Goal: Information Seeking & Learning: Learn about a topic

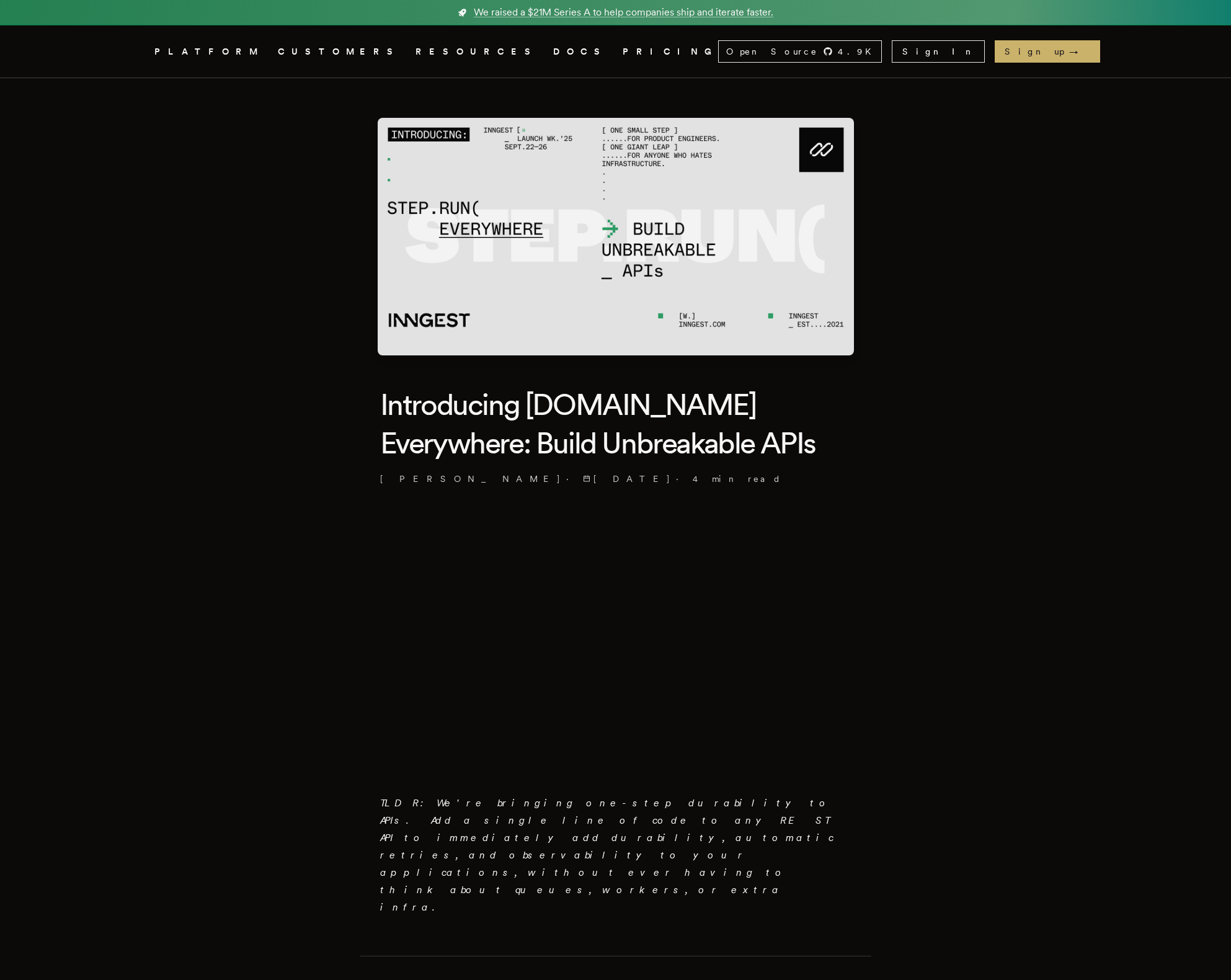
drag, startPoint x: 195, startPoint y: 522, endPoint x: 195, endPoint y: 503, distance: 19.0
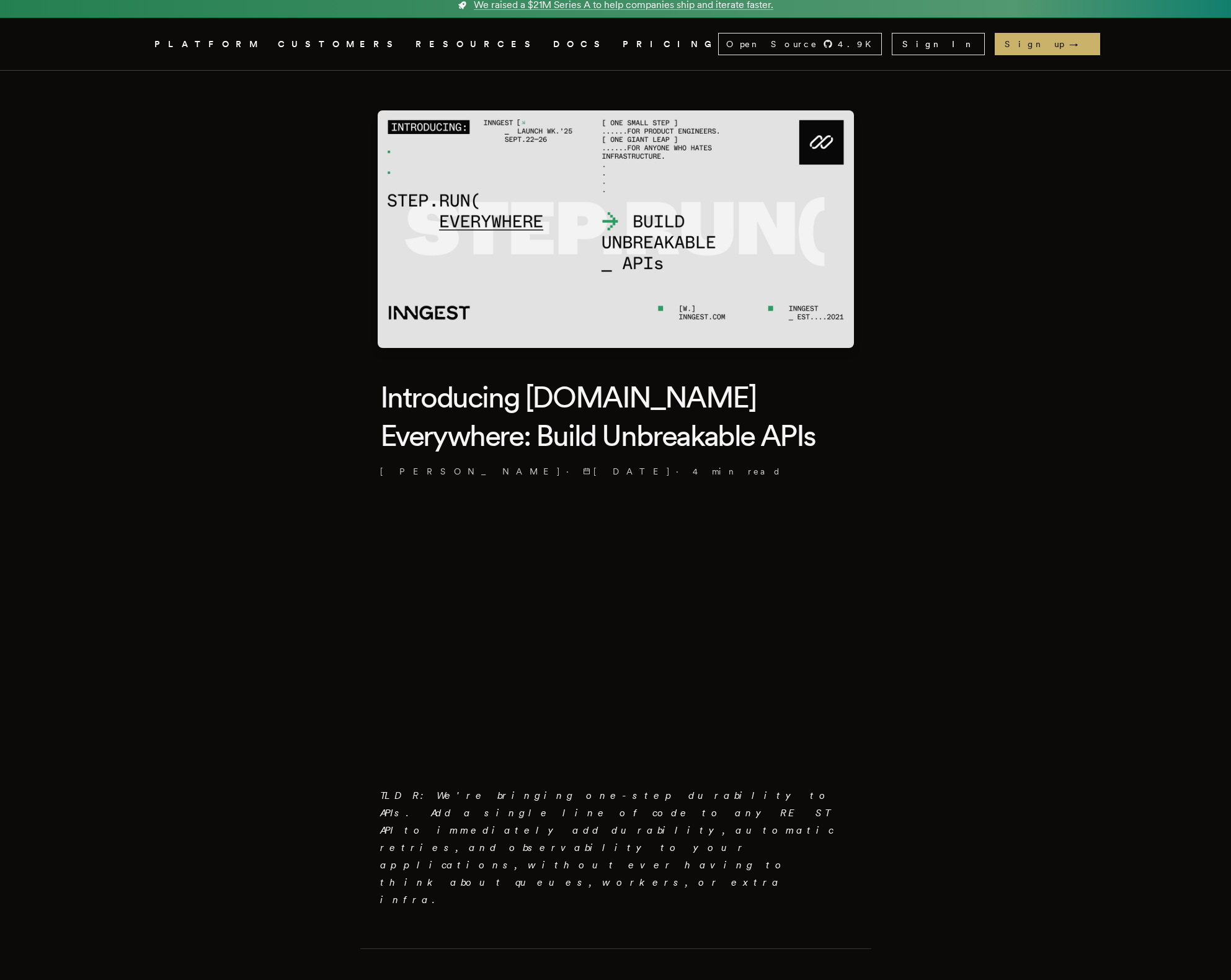
click at [617, 801] on em "TLDR: We're bringing one-step durability to APIs. Add a single line of code to …" at bounding box center [606, 847] width 453 height 116
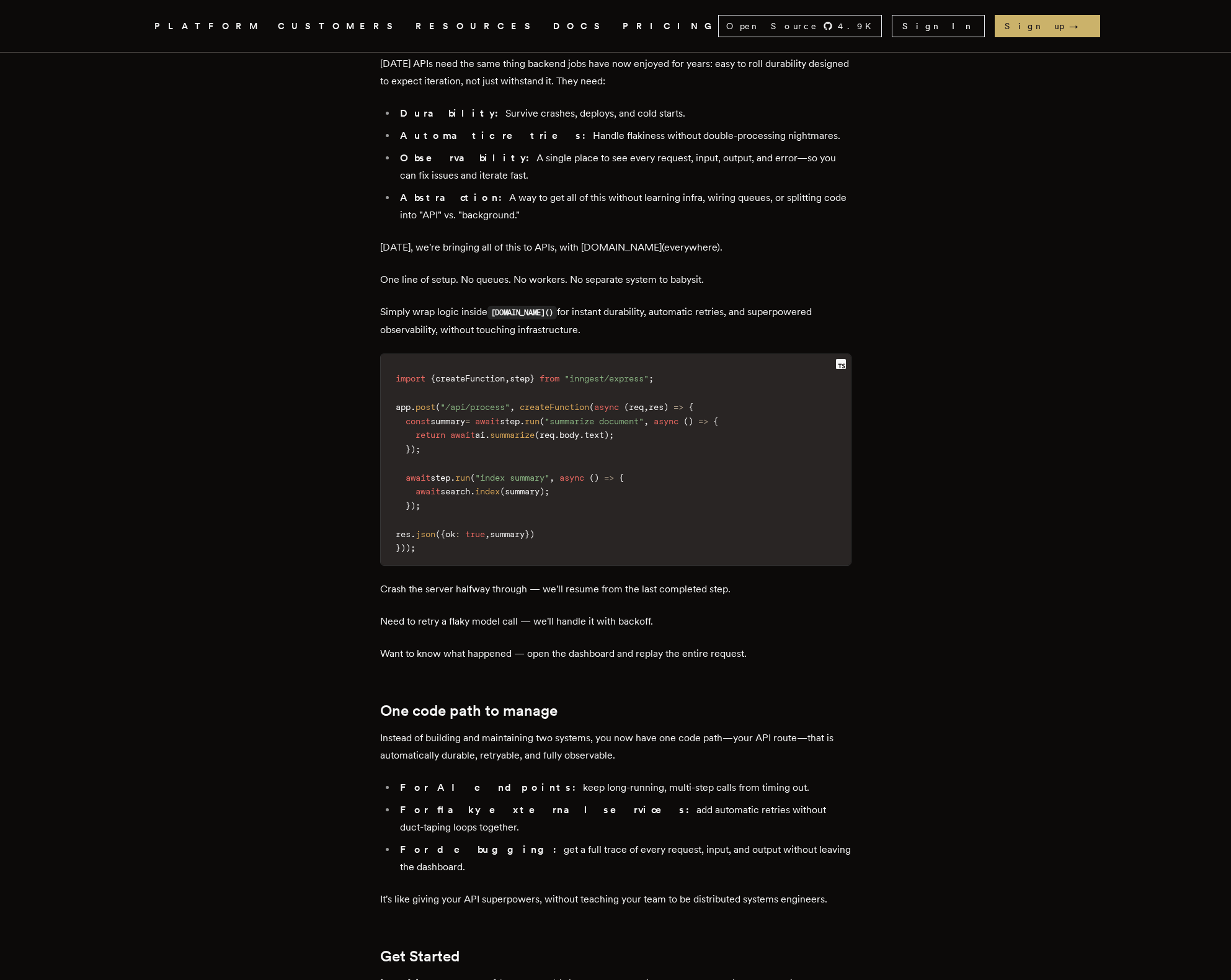
scroll to position [1551, 0]
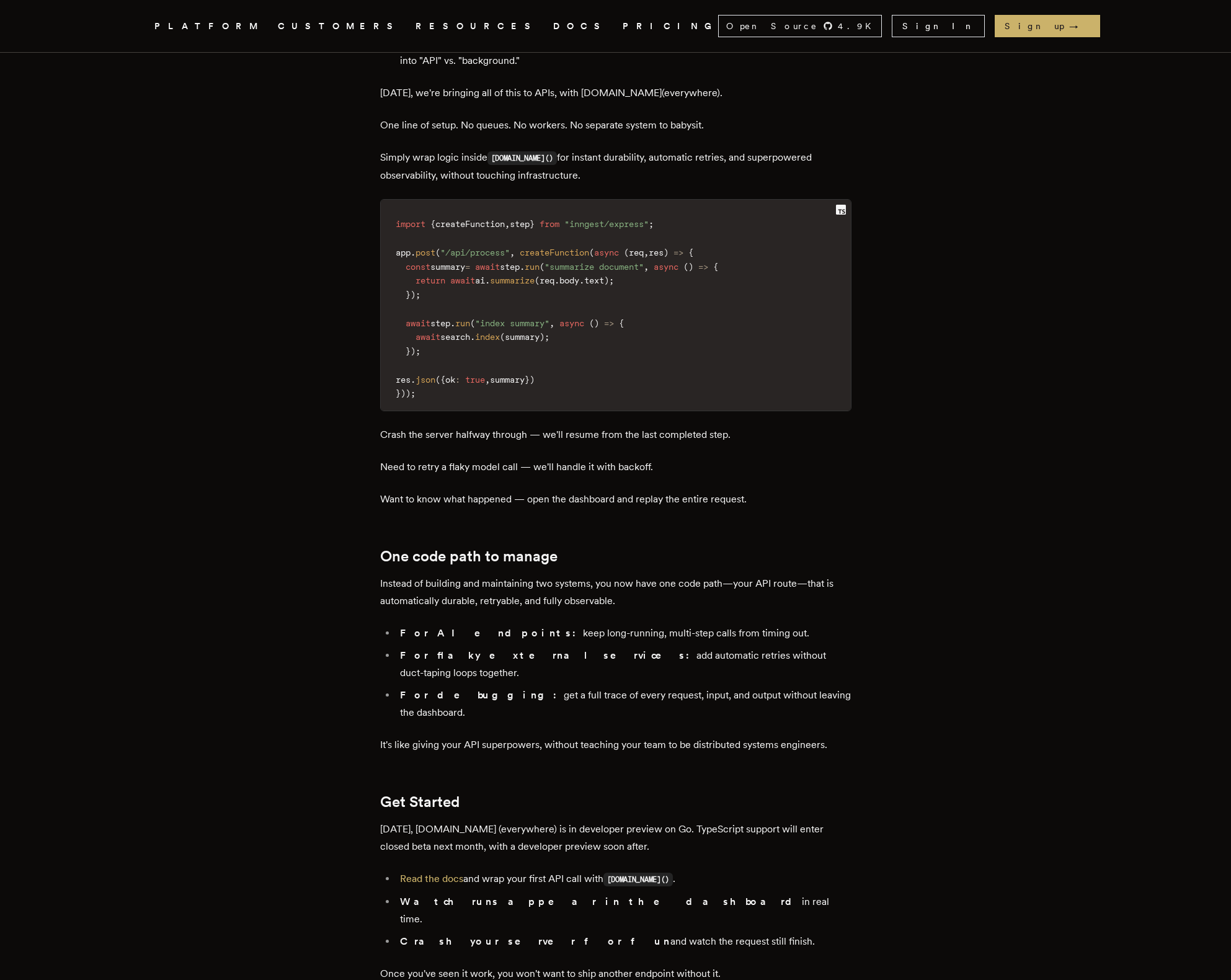
click at [691, 638] on div "TLDR: We're bringing one-step durability to APIs. Add a single line of code to …" at bounding box center [616, 28] width 471 height 2129
click at [542, 487] on div "TLDR: We're bringing one-step durability to APIs. Add a single line of code to …" at bounding box center [616, 28] width 471 height 2129
click at [388, 388] on div "TLDR: We're bringing one-step durability to APIs. Add a single line of code to …" at bounding box center [616, 28] width 471 height 2129
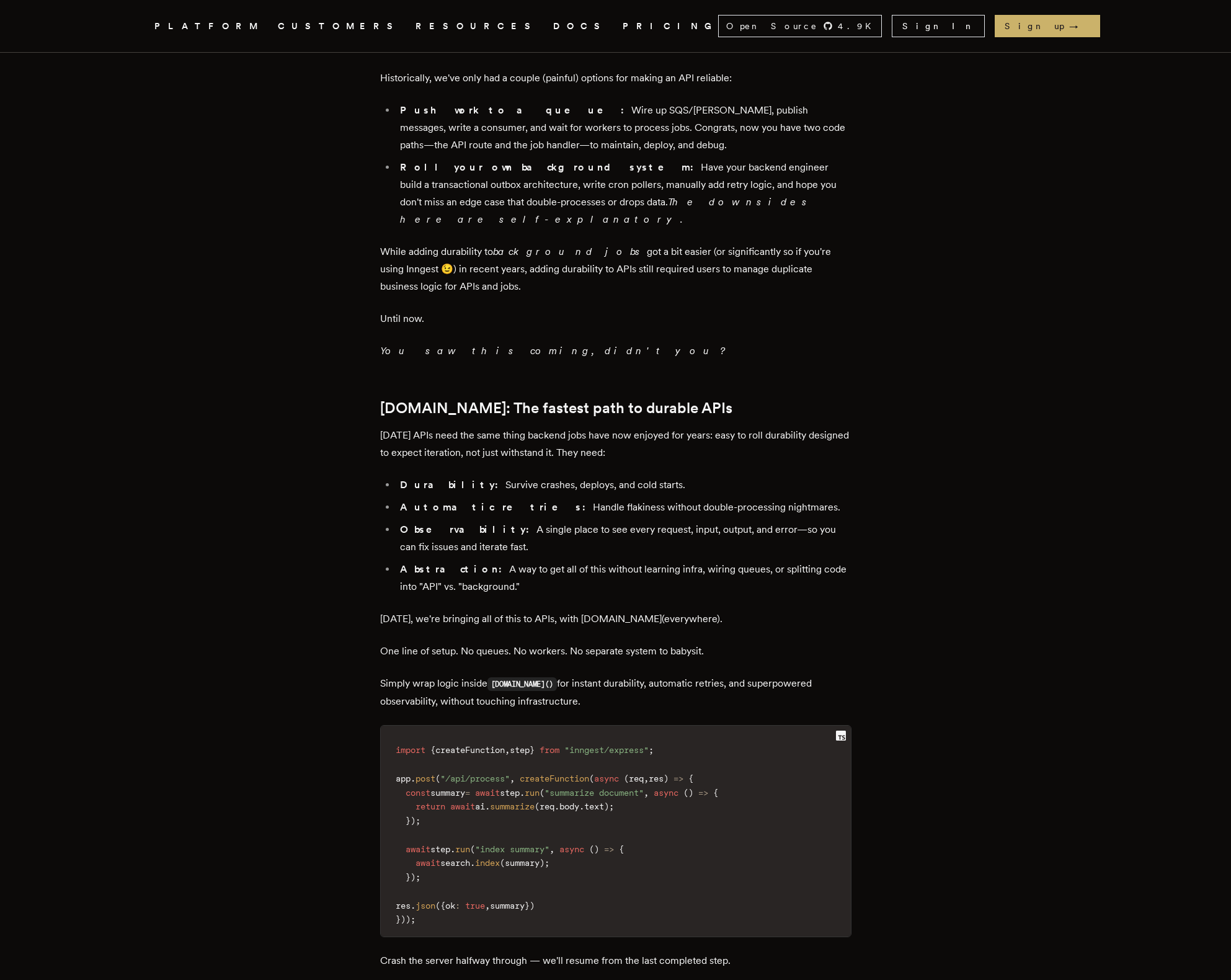
scroll to position [0, 0]
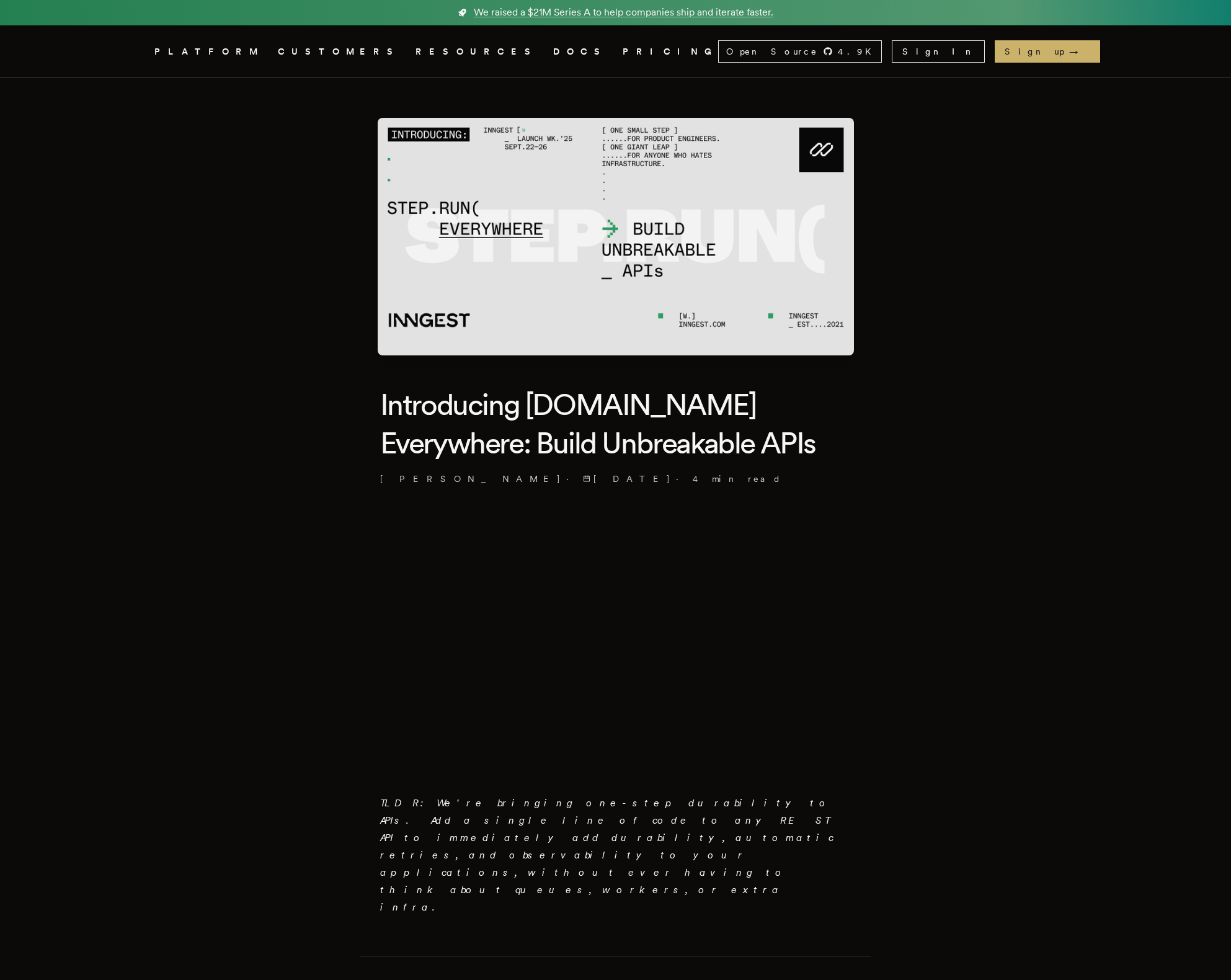
drag, startPoint x: 64, startPoint y: 394, endPoint x: 99, endPoint y: 219, distance: 178.5
click at [144, 43] on link "Inngest .cls-1 { fill: #FAFAF9; }" at bounding box center [140, 50] width 8 height 22
